Goal: Task Accomplishment & Management: Manage account settings

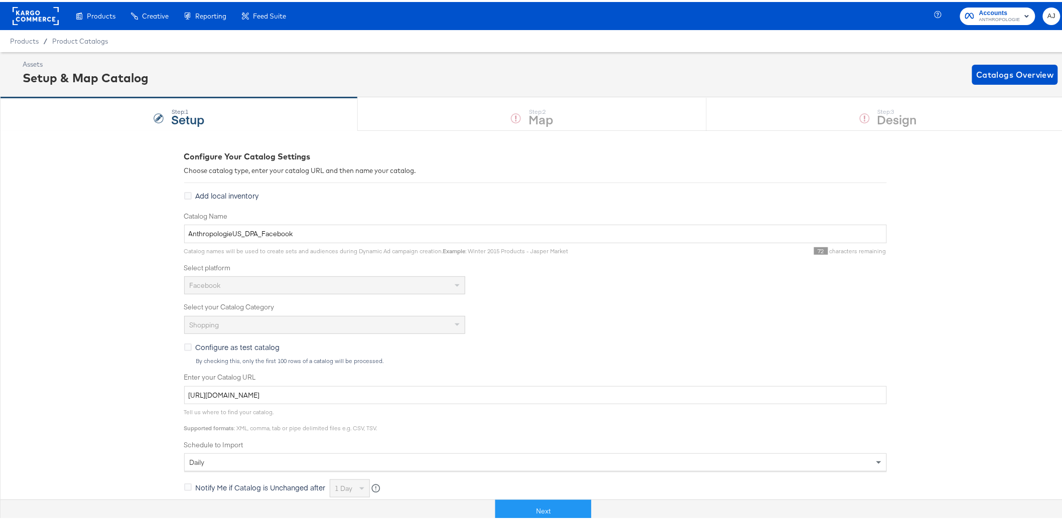
click at [46, 12] on rect at bounding box center [36, 14] width 46 height 18
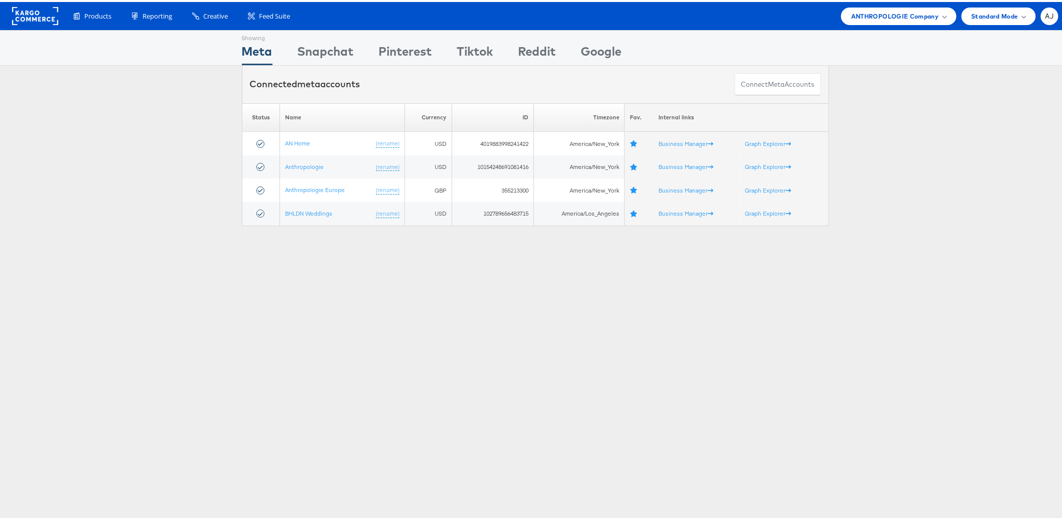
click at [383, 424] on div "Showing Meta Showing [GEOGRAPHIC_DATA] Showing Pinterest Showing Tiktok Showing…" at bounding box center [535, 279] width 1070 height 502
click at [217, 296] on div "Showing Meta Showing Snapchat Showing Pinterest Showing Tiktok Showing Reddit S…" at bounding box center [535, 279] width 1070 height 502
click at [841, 16] on div "ANTHROPOLOGIE Company" at bounding box center [898, 15] width 115 height 18
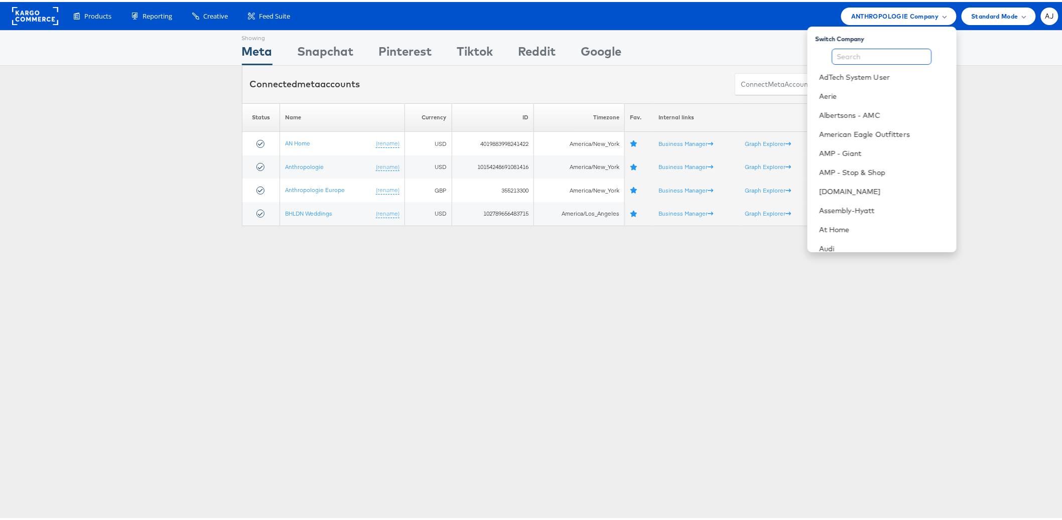
click at [861, 55] on input "text" at bounding box center [882, 55] width 100 height 16
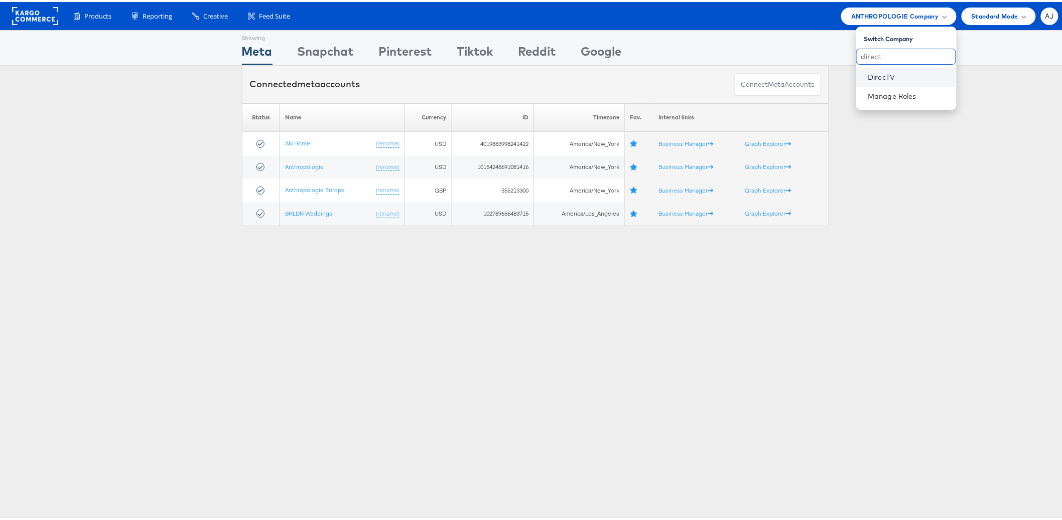
type input "direct"
click at [869, 73] on link "DirecTV" at bounding box center [908, 75] width 80 height 10
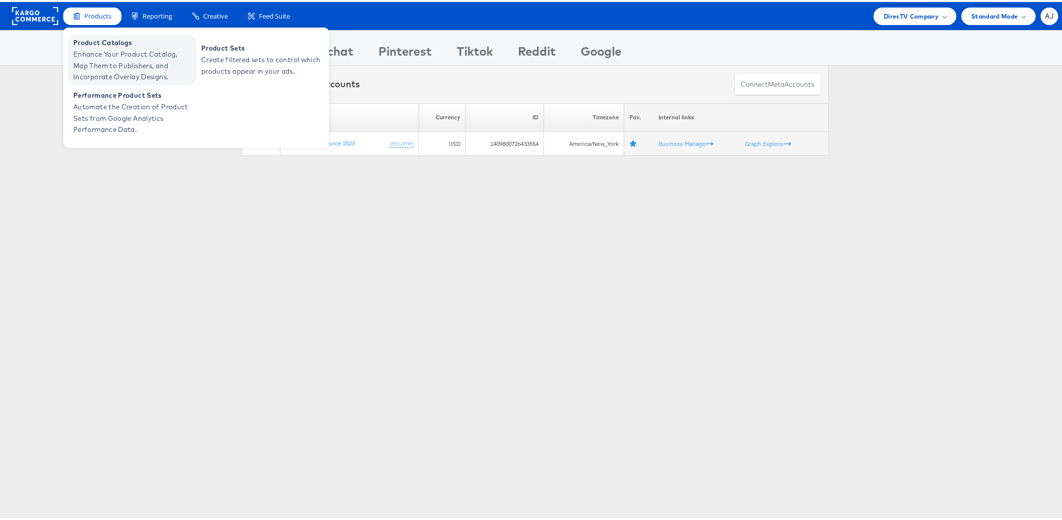
click at [113, 58] on span "Enhance Your Product Catalog, Map Them to Publishers, and Incorporate Overlay D…" at bounding box center [133, 64] width 120 height 34
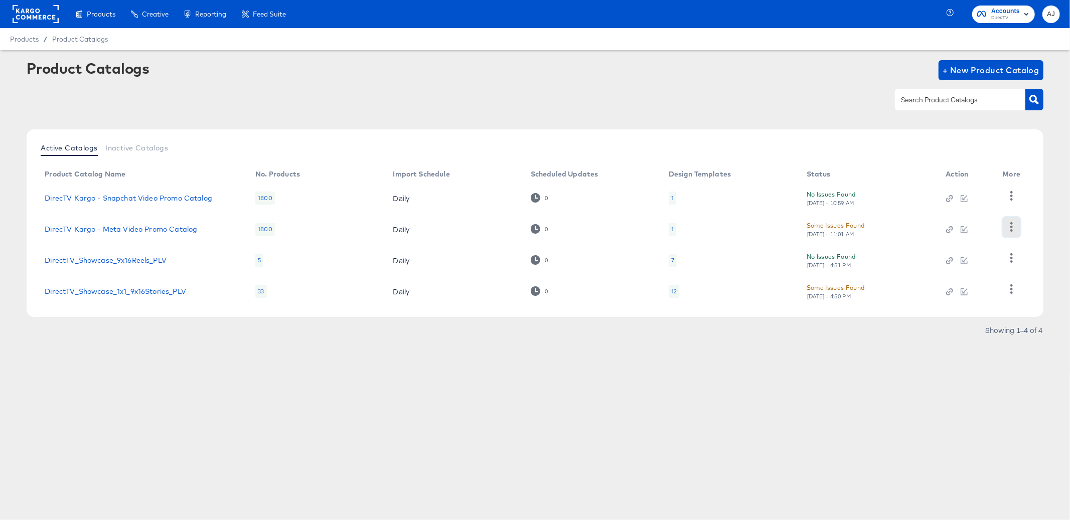
click at [1015, 228] on icon "button" at bounding box center [1012, 227] width 10 height 10
click at [600, 434] on div "Products Creative Reporting Feed Suite Accounts DirecTV AJ Products / Product C…" at bounding box center [535, 260] width 1070 height 520
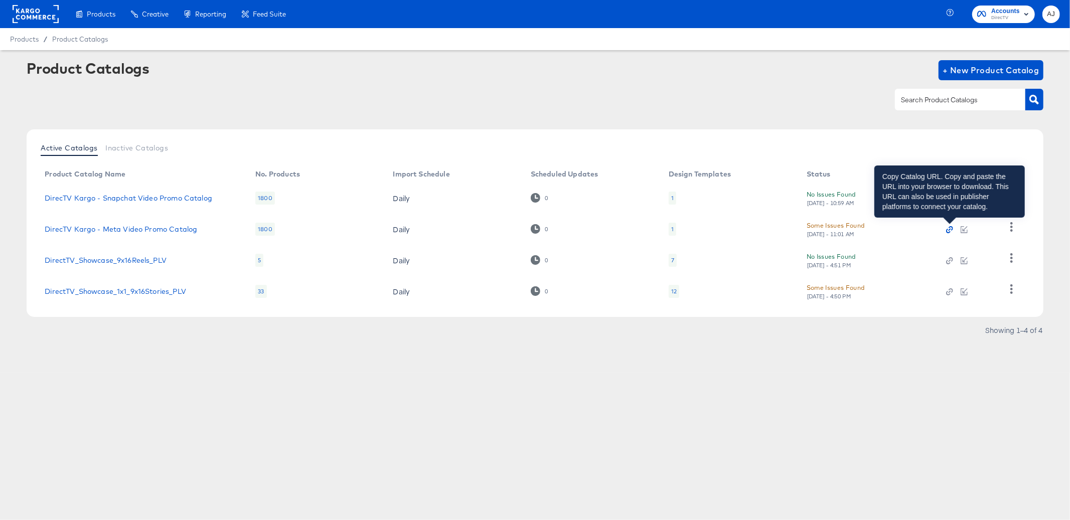
click at [949, 230] on icon "button" at bounding box center [949, 230] width 3 height 3
